Goal: Check status: Check status

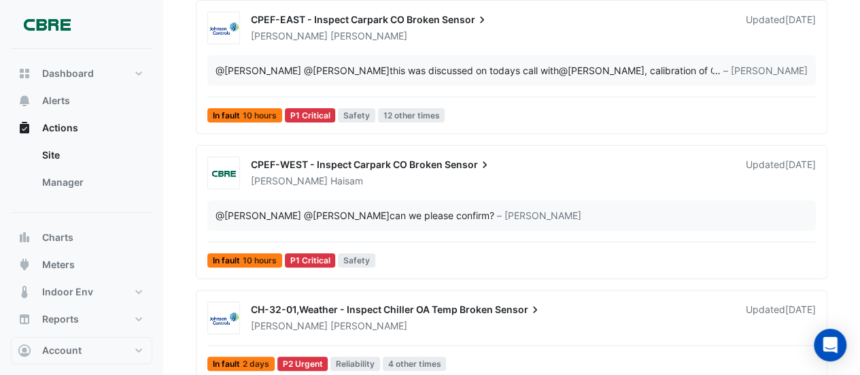
scroll to position [204, 0]
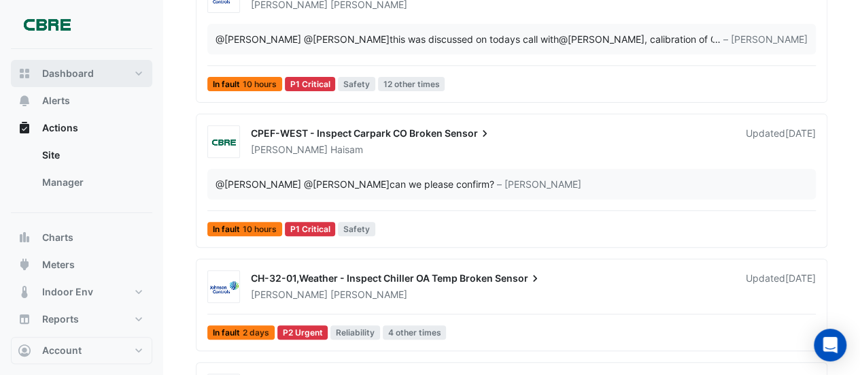
click at [83, 75] on span "Dashboard" at bounding box center [68, 74] width 52 height 14
select select "***"
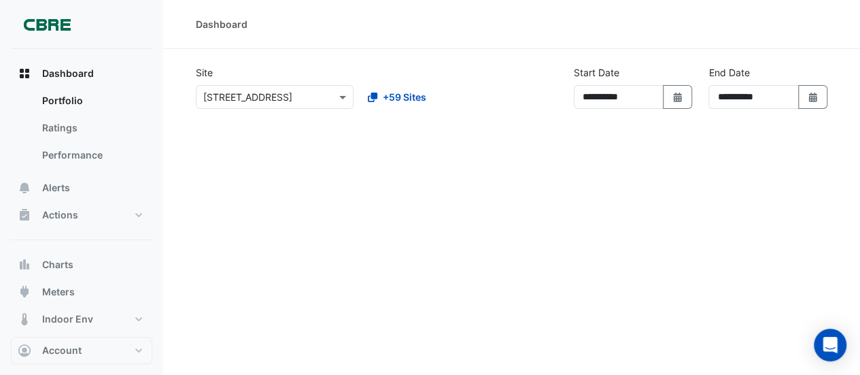
click at [293, 101] on input "text" at bounding box center [261, 97] width 116 height 14
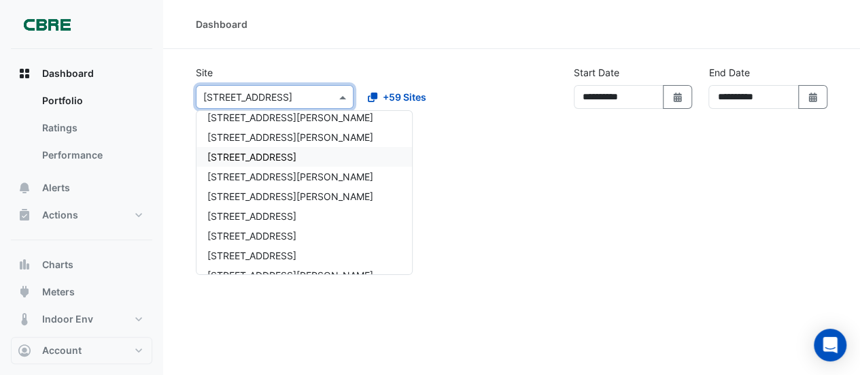
scroll to position [950, 0]
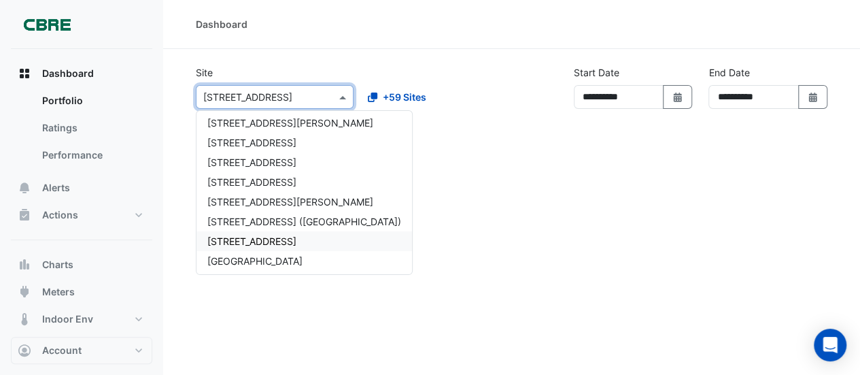
click at [273, 239] on span "[STREET_ADDRESS]" at bounding box center [251, 241] width 89 height 12
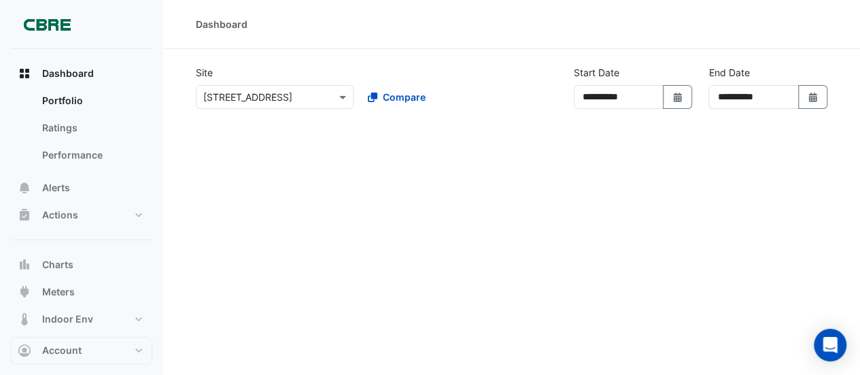
click at [574, 202] on div at bounding box center [512, 283] width 632 height 326
click at [86, 132] on link "Ratings" at bounding box center [91, 127] width 121 height 27
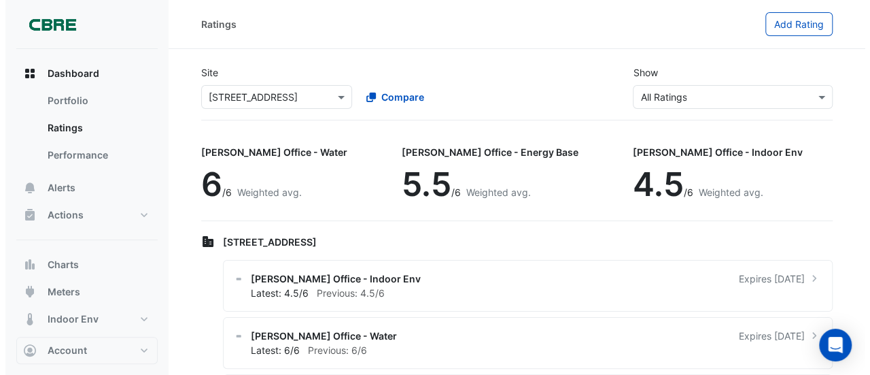
scroll to position [68, 0]
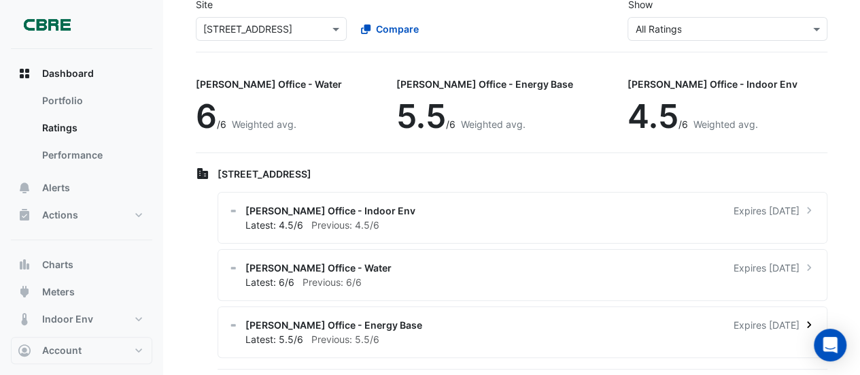
click at [312, 332] on div "Latest: 5.5/6 Previous: 5.5/6" at bounding box center [530, 339] width 570 height 14
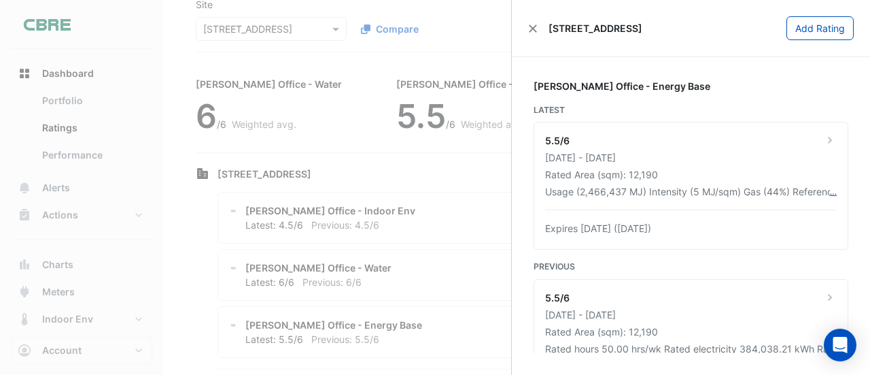
click at [438, 194] on ngb-offcanvas-backdrop at bounding box center [435, 187] width 870 height 375
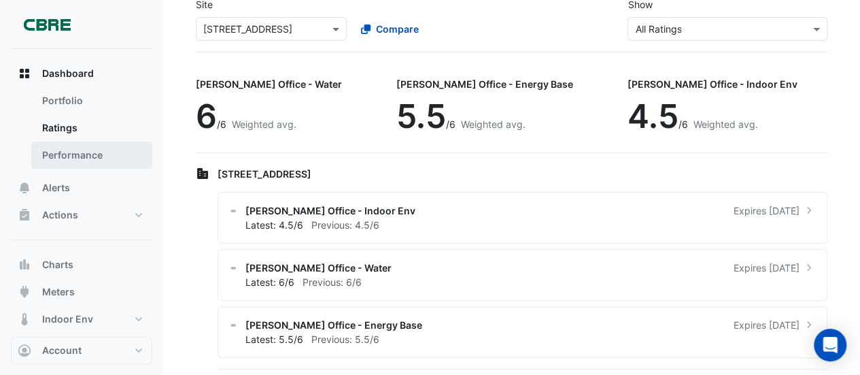
click at [54, 156] on link "Performance" at bounding box center [91, 154] width 121 height 27
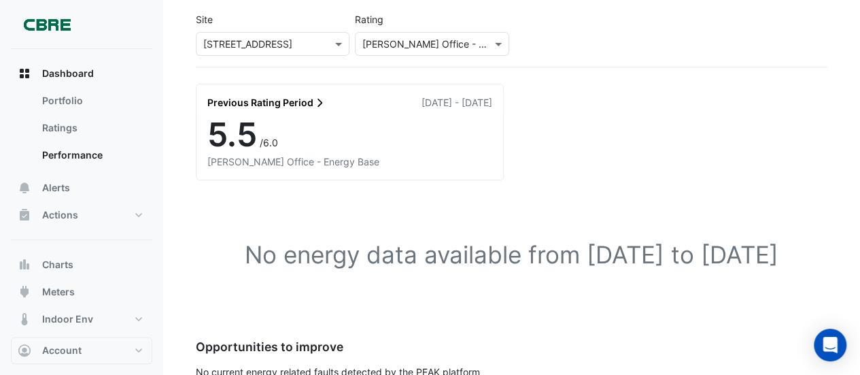
scroll to position [101, 0]
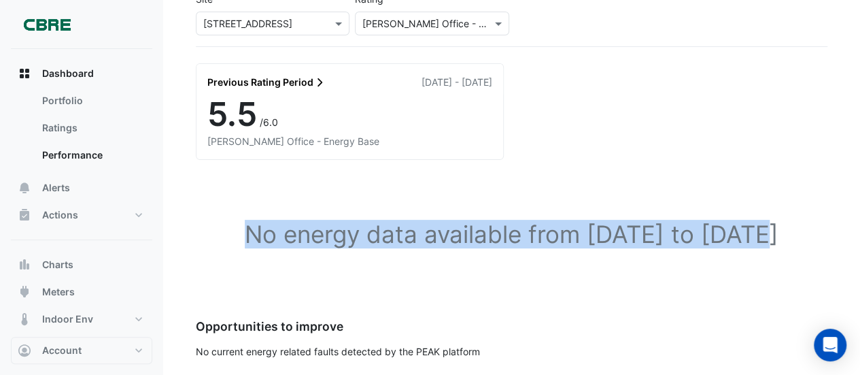
drag, startPoint x: 223, startPoint y: 170, endPoint x: 737, endPoint y: 206, distance: 515.2
click at [737, 206] on div "No energy data available from [DATE] to [DATE]" at bounding box center [512, 236] width 632 height 121
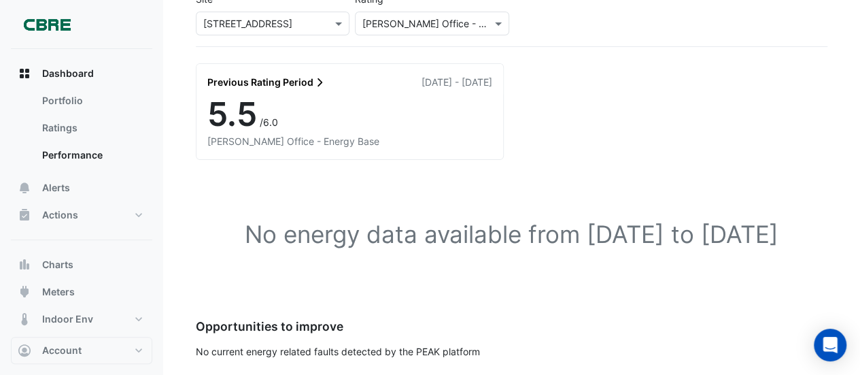
click at [554, 237] on h1 "No energy data available from [DATE] to [DATE]" at bounding box center [512, 234] width 588 height 29
